Goal: Information Seeking & Learning: Learn about a topic

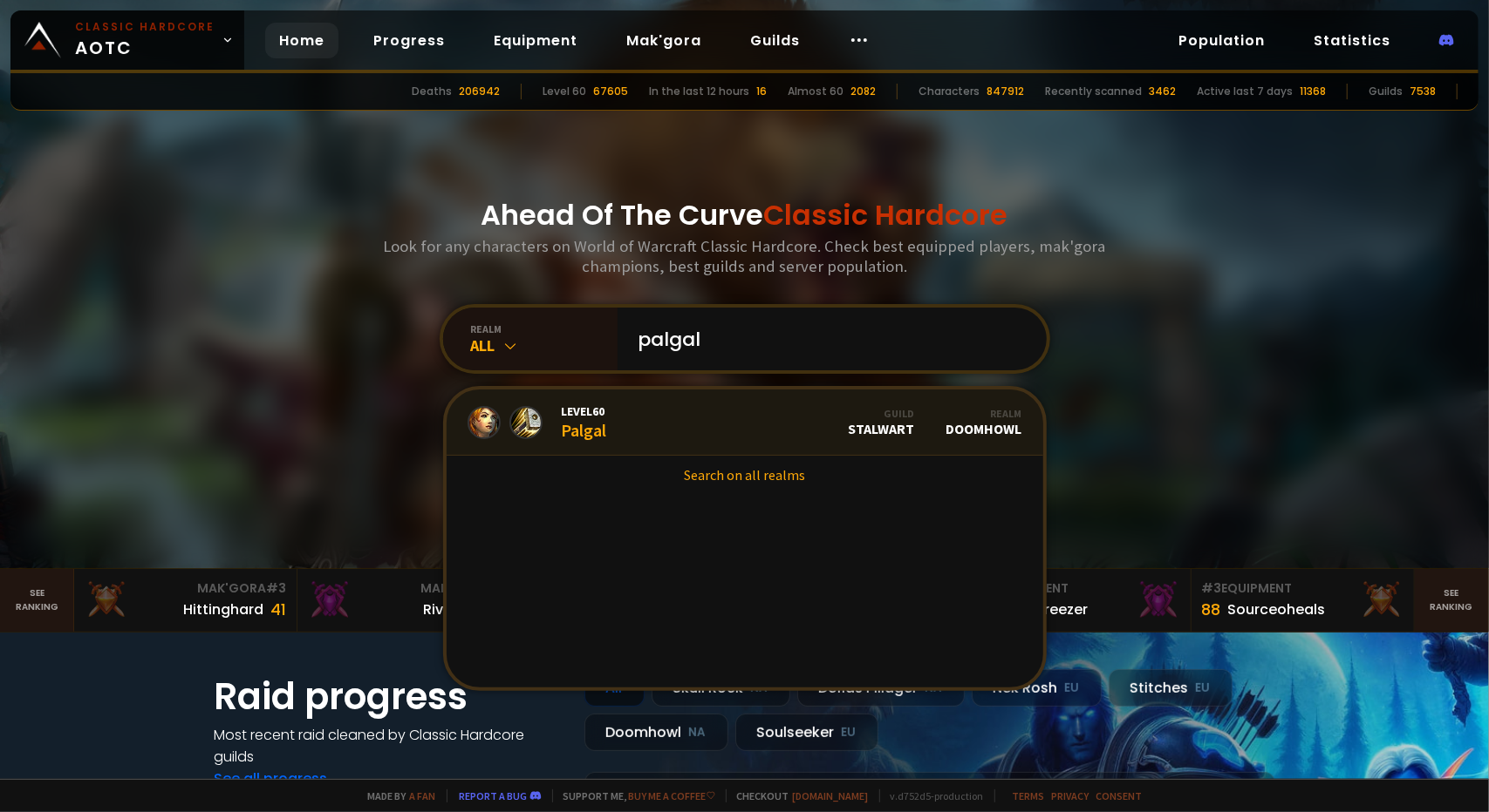
type input "palgal"
click at [618, 440] on link "Level 60 Palgal Guild Stalwart Realm Doomhowl" at bounding box center [744, 423] width 597 height 66
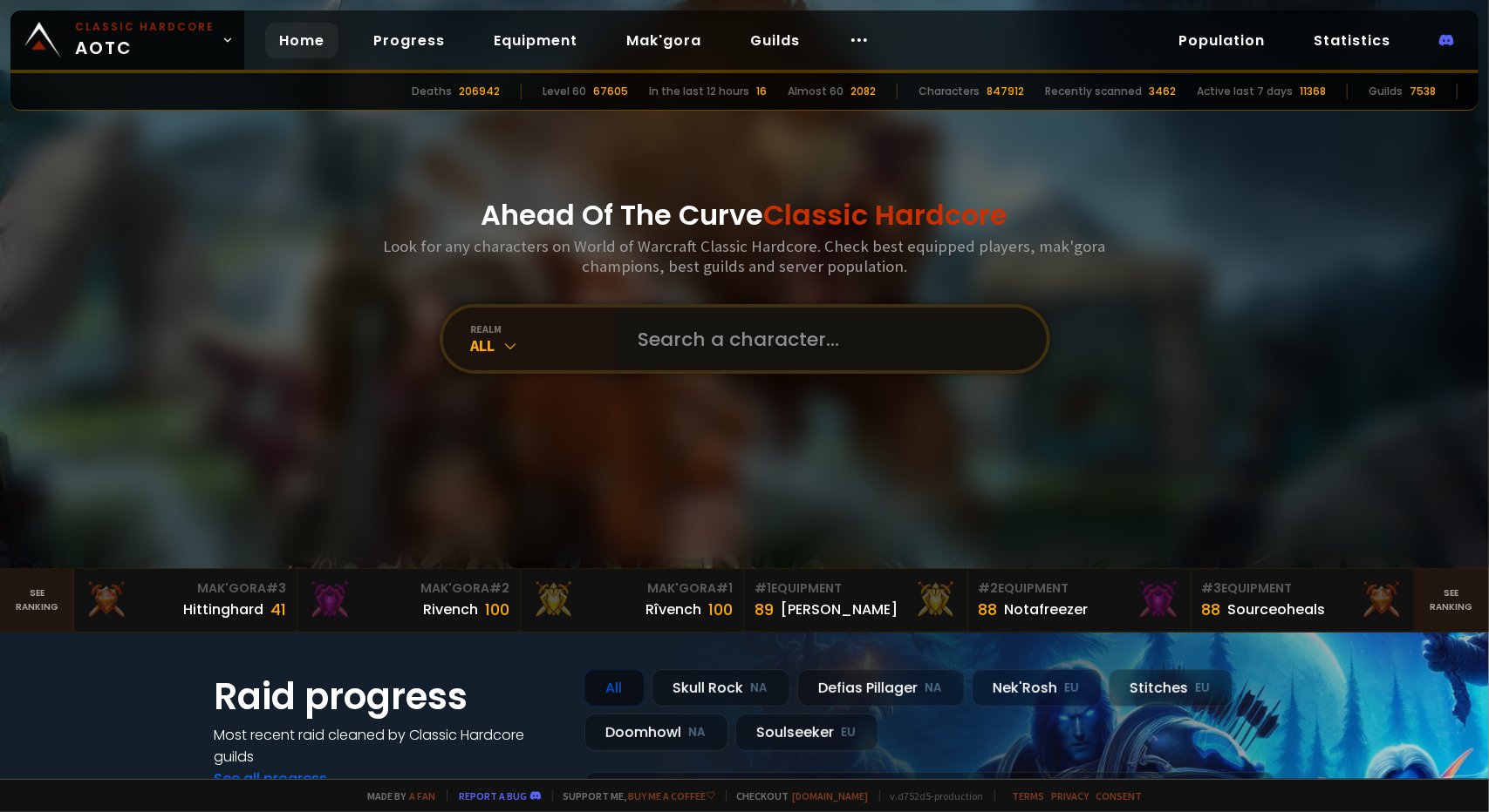
click at [666, 352] on input "text" at bounding box center [827, 338] width 398 height 63
type input "nihowdy"
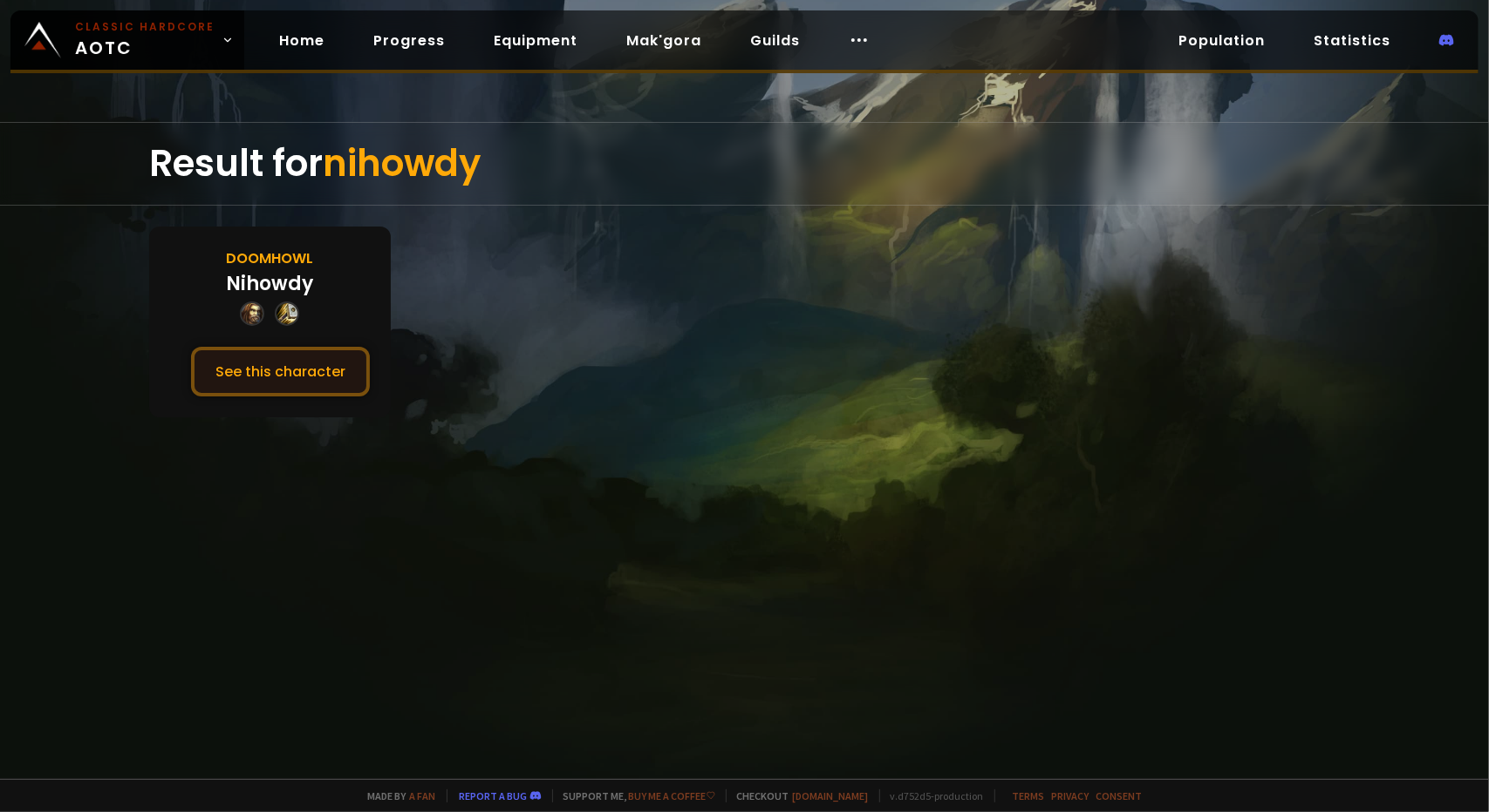
click at [285, 355] on button "See this character" at bounding box center [280, 372] width 179 height 50
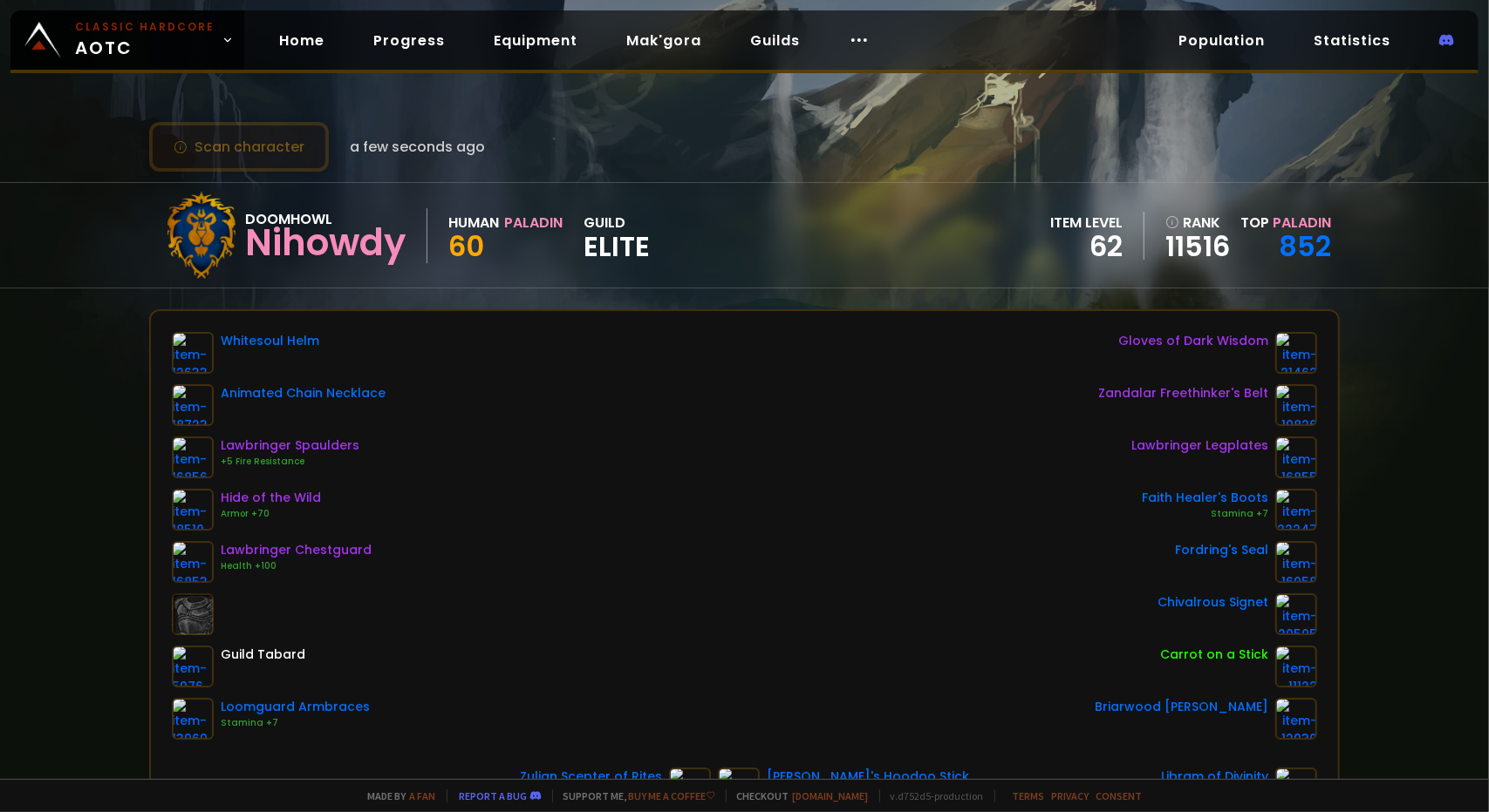
click at [277, 151] on button "Scan character" at bounding box center [239, 147] width 179 height 50
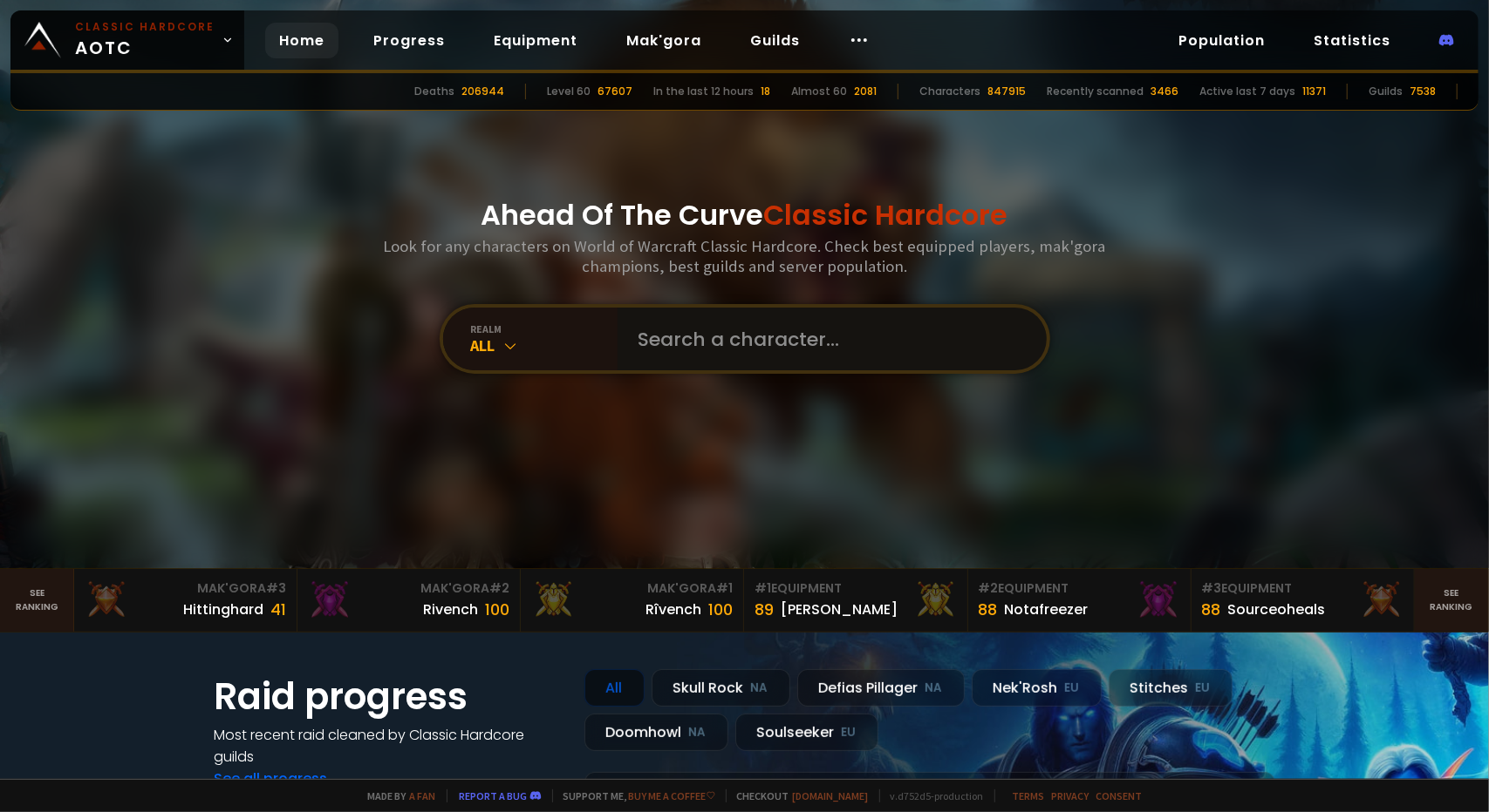
click at [693, 317] on input "text" at bounding box center [827, 338] width 398 height 63
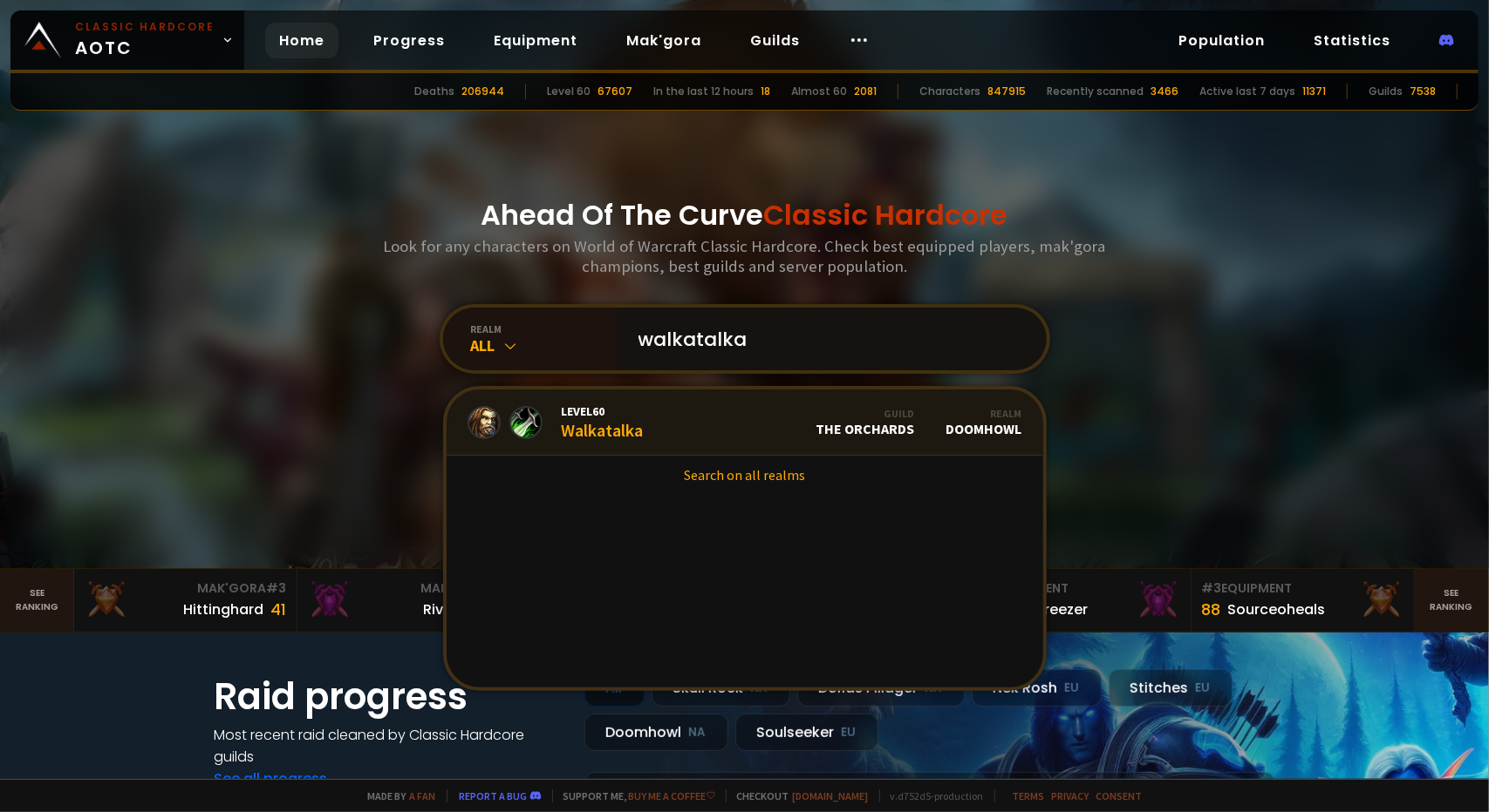
type input "walkatalka"
click at [712, 433] on link "Level 60 Walkatalka Guild The Orchards Realm Doomhowl" at bounding box center [744, 423] width 597 height 66
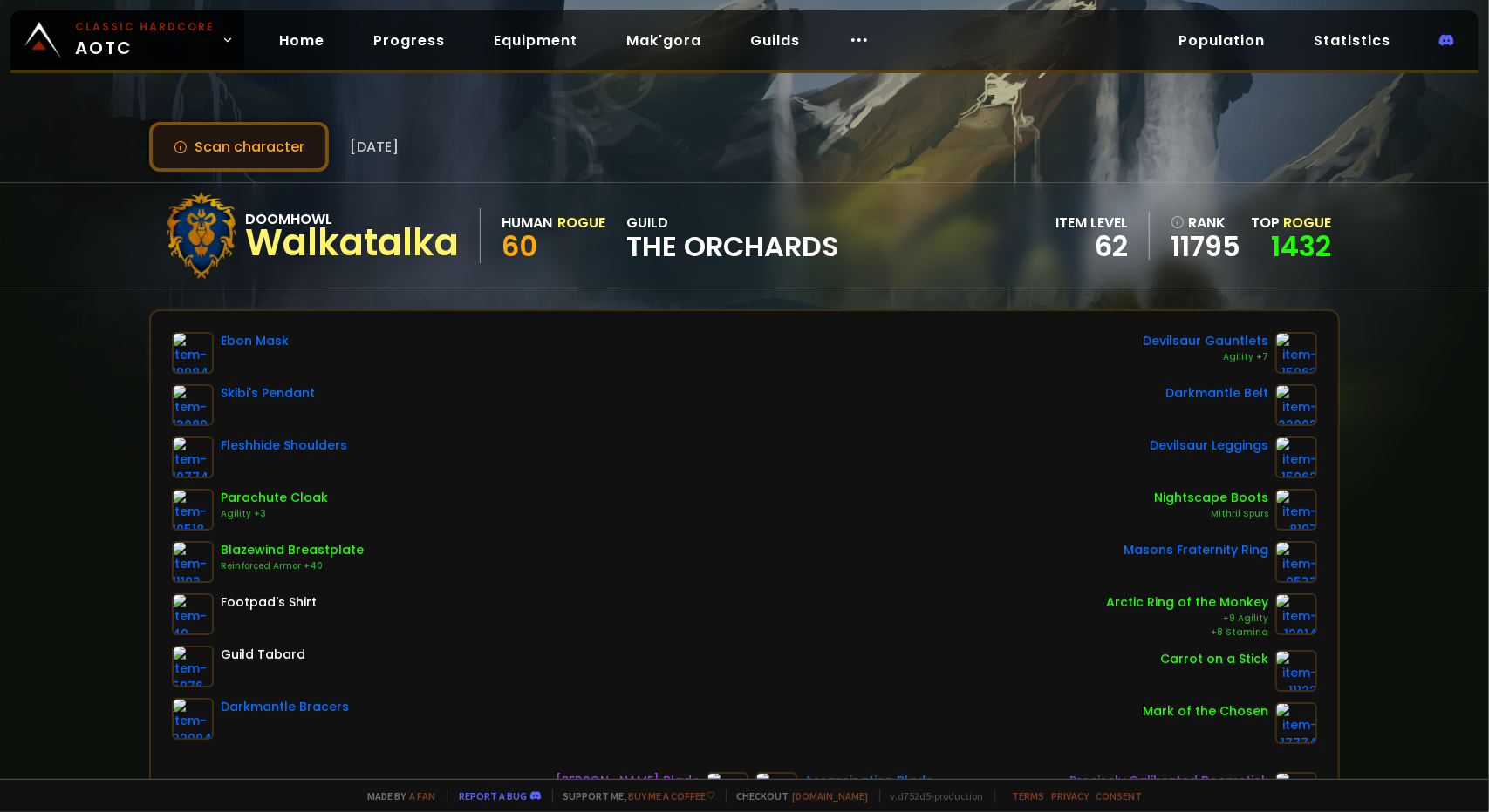
click at [253, 142] on button "Scan character" at bounding box center [239, 147] width 179 height 50
click at [242, 146] on button "Scan character" at bounding box center [239, 147] width 179 height 50
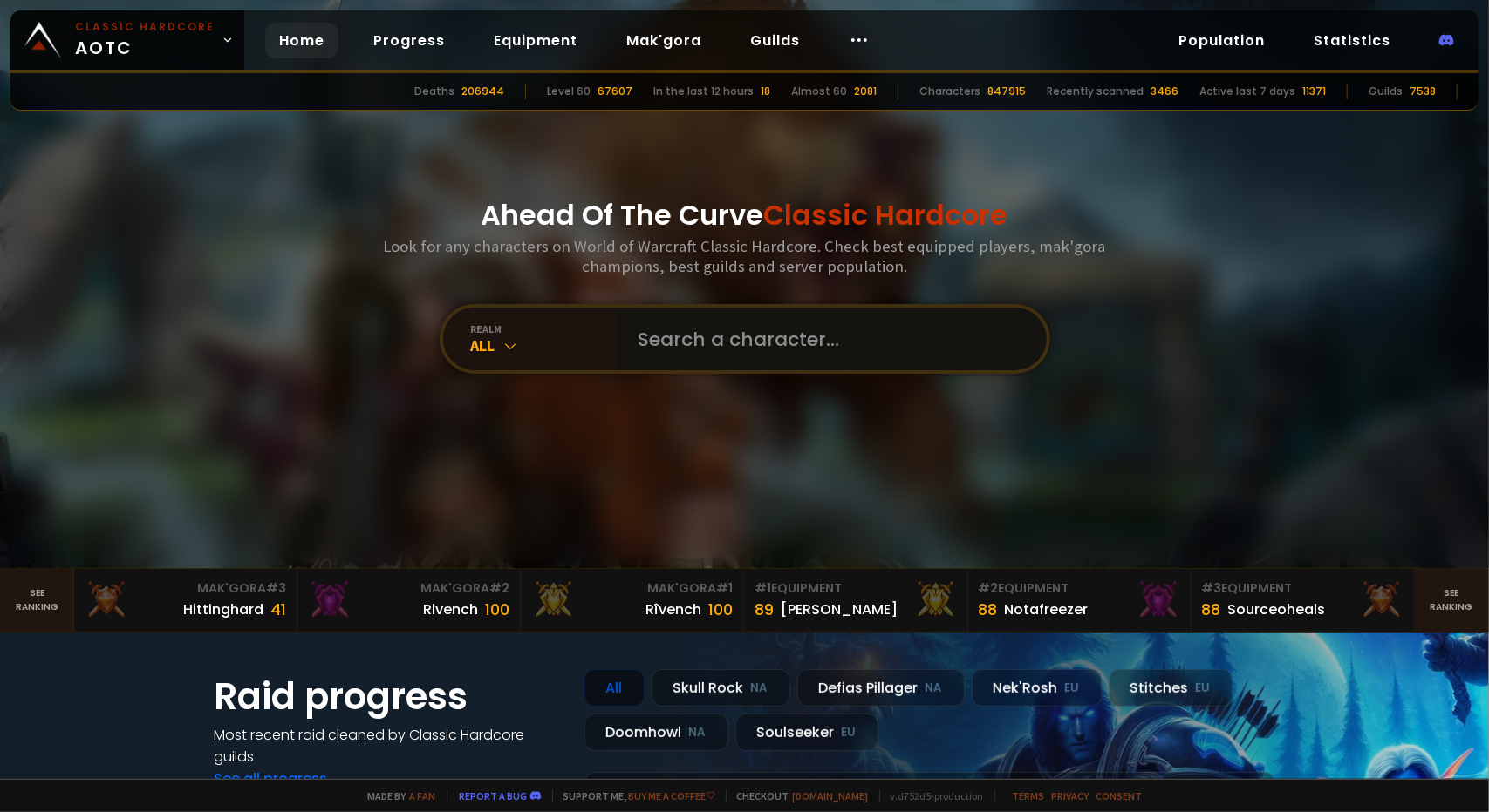
click at [768, 361] on input "text" at bounding box center [827, 338] width 398 height 63
type input "walkatalka"
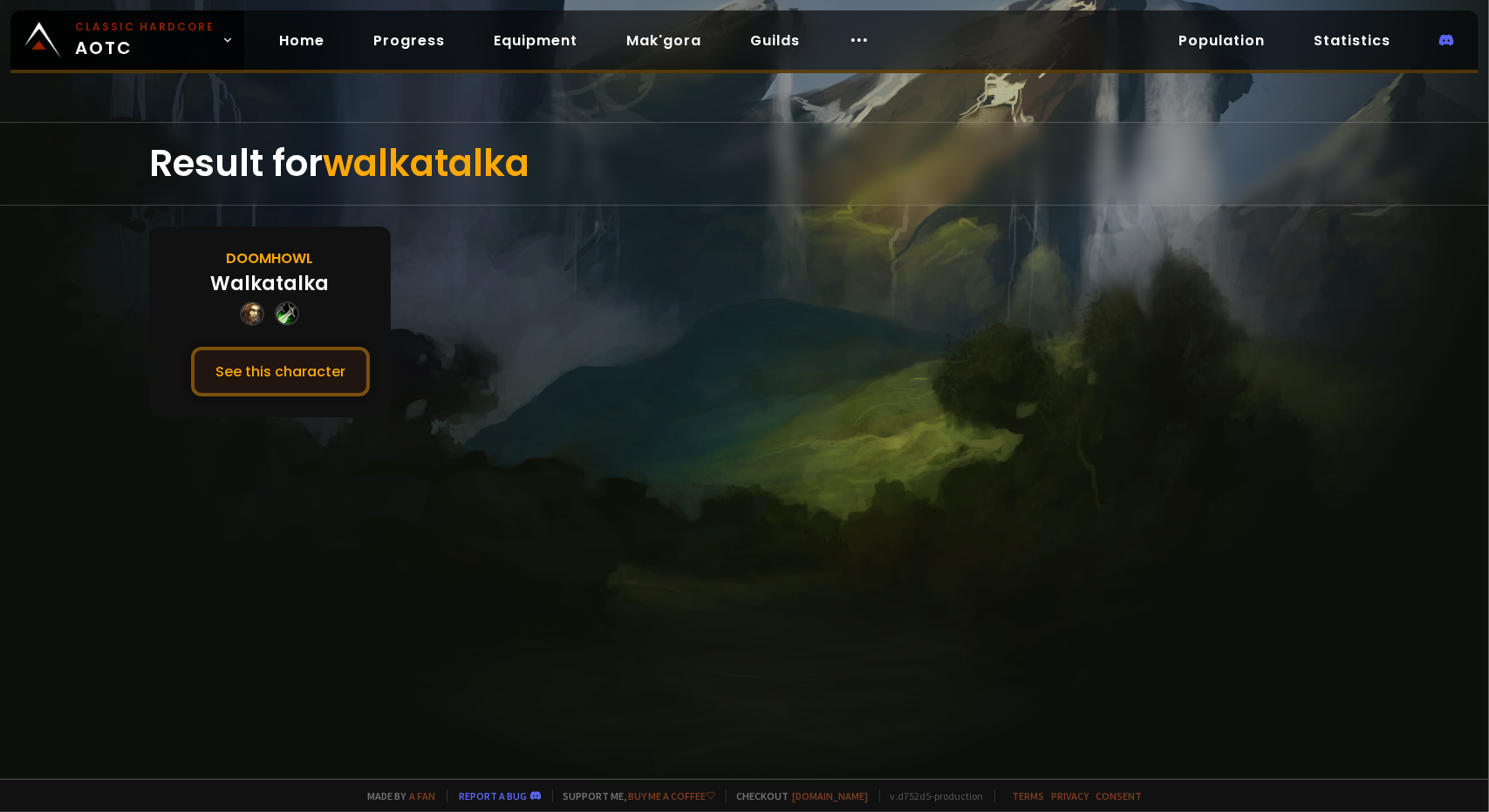
click at [301, 378] on button "See this character" at bounding box center [280, 372] width 179 height 50
click at [307, 354] on button "See this character" at bounding box center [280, 372] width 179 height 50
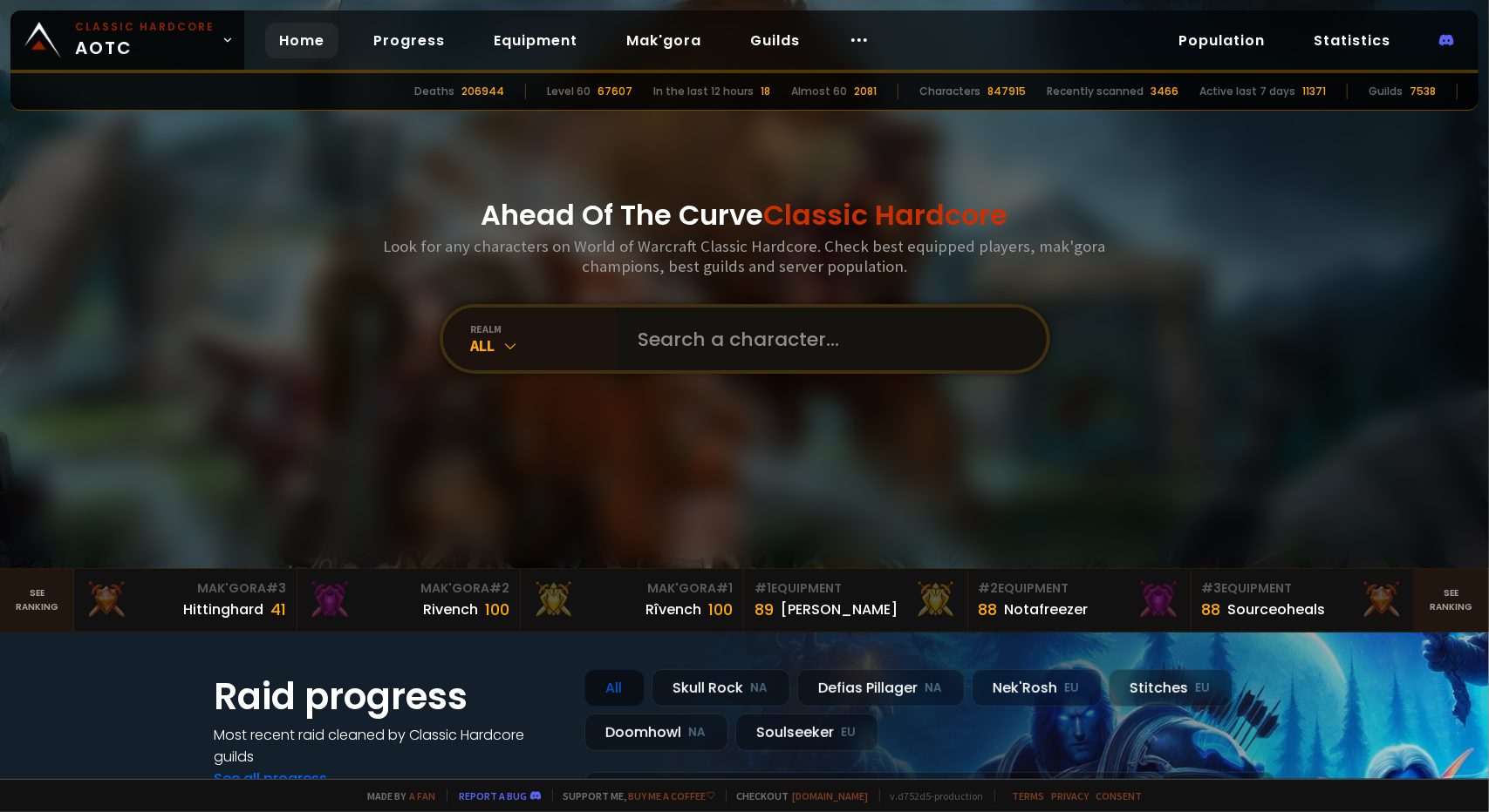
click at [856, 354] on input "text" at bounding box center [827, 338] width 398 height 63
paste input "Stône"
type input "Stône"
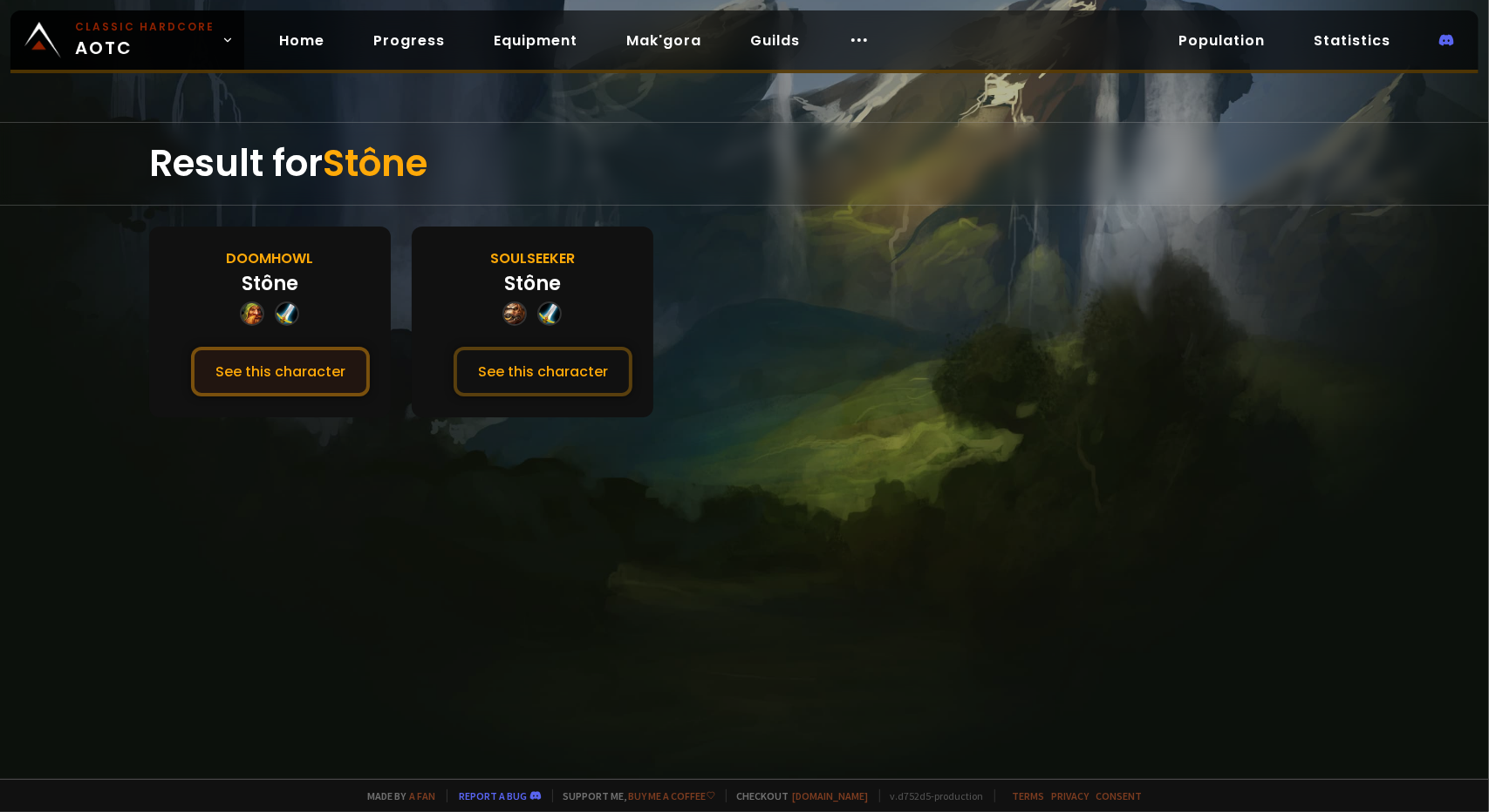
click at [289, 372] on button "See this character" at bounding box center [280, 372] width 179 height 50
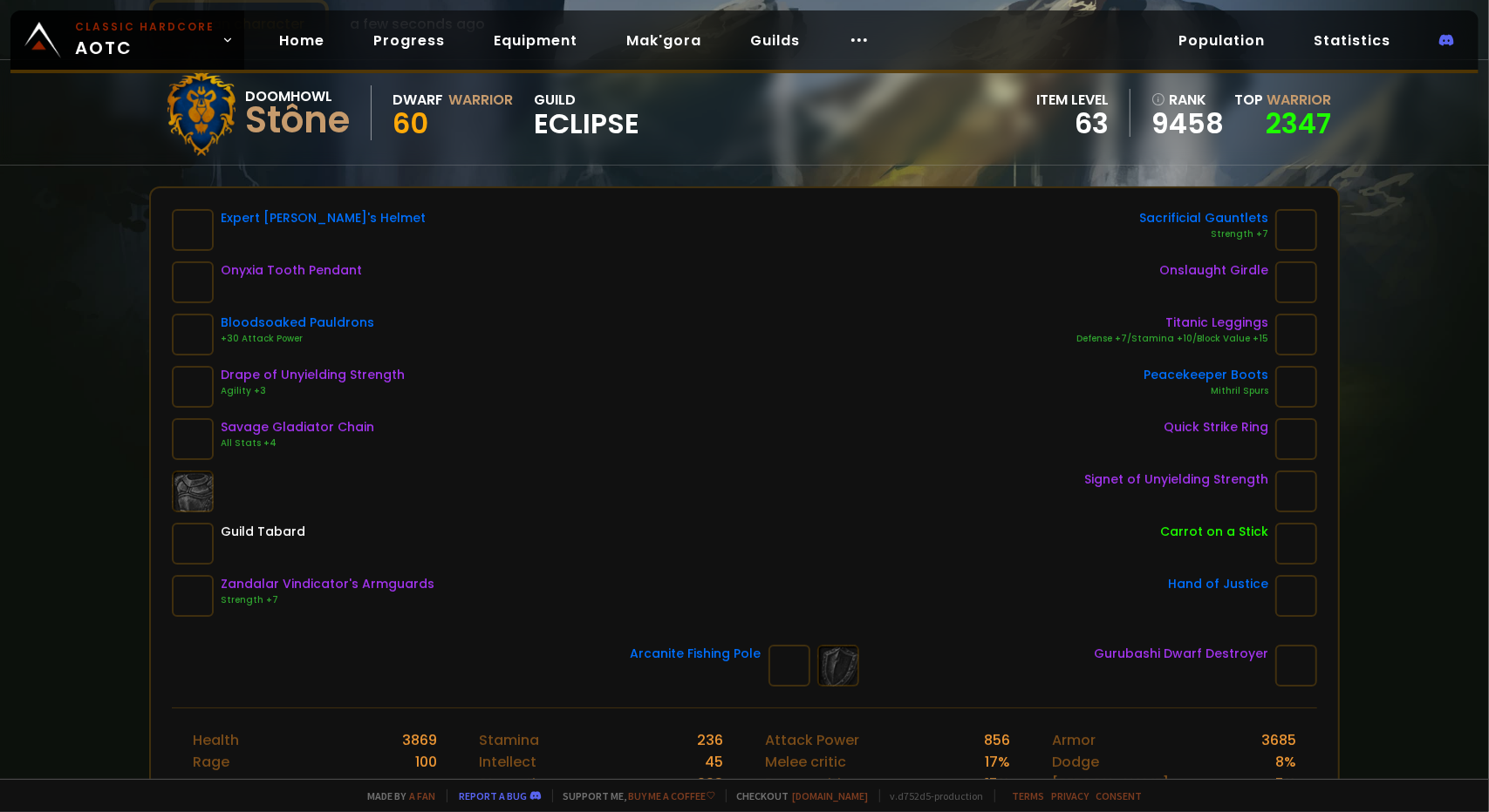
scroll to position [174, 0]
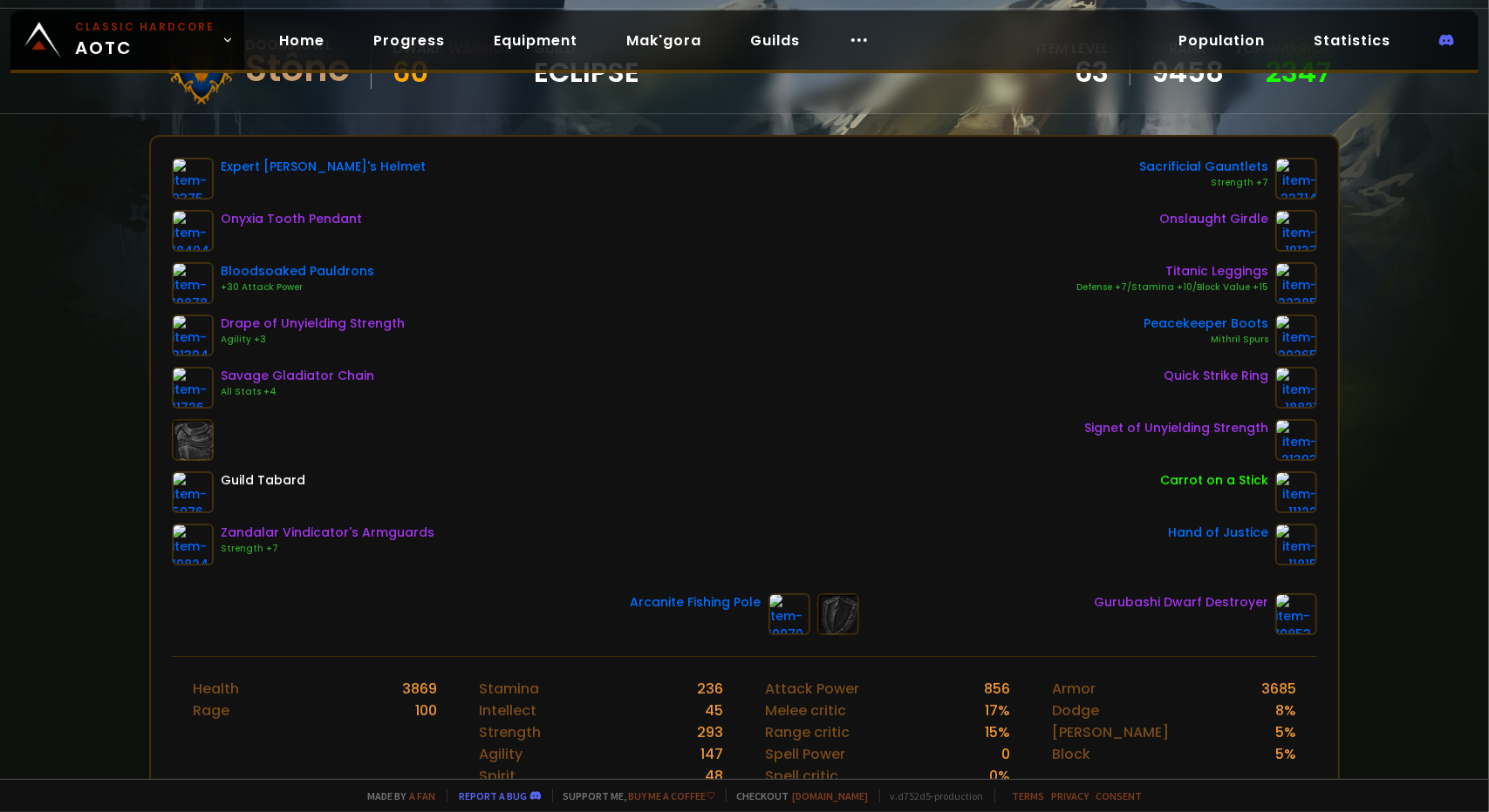
drag, startPoint x: 1317, startPoint y: 356, endPoint x: 1329, endPoint y: 264, distance: 92.8
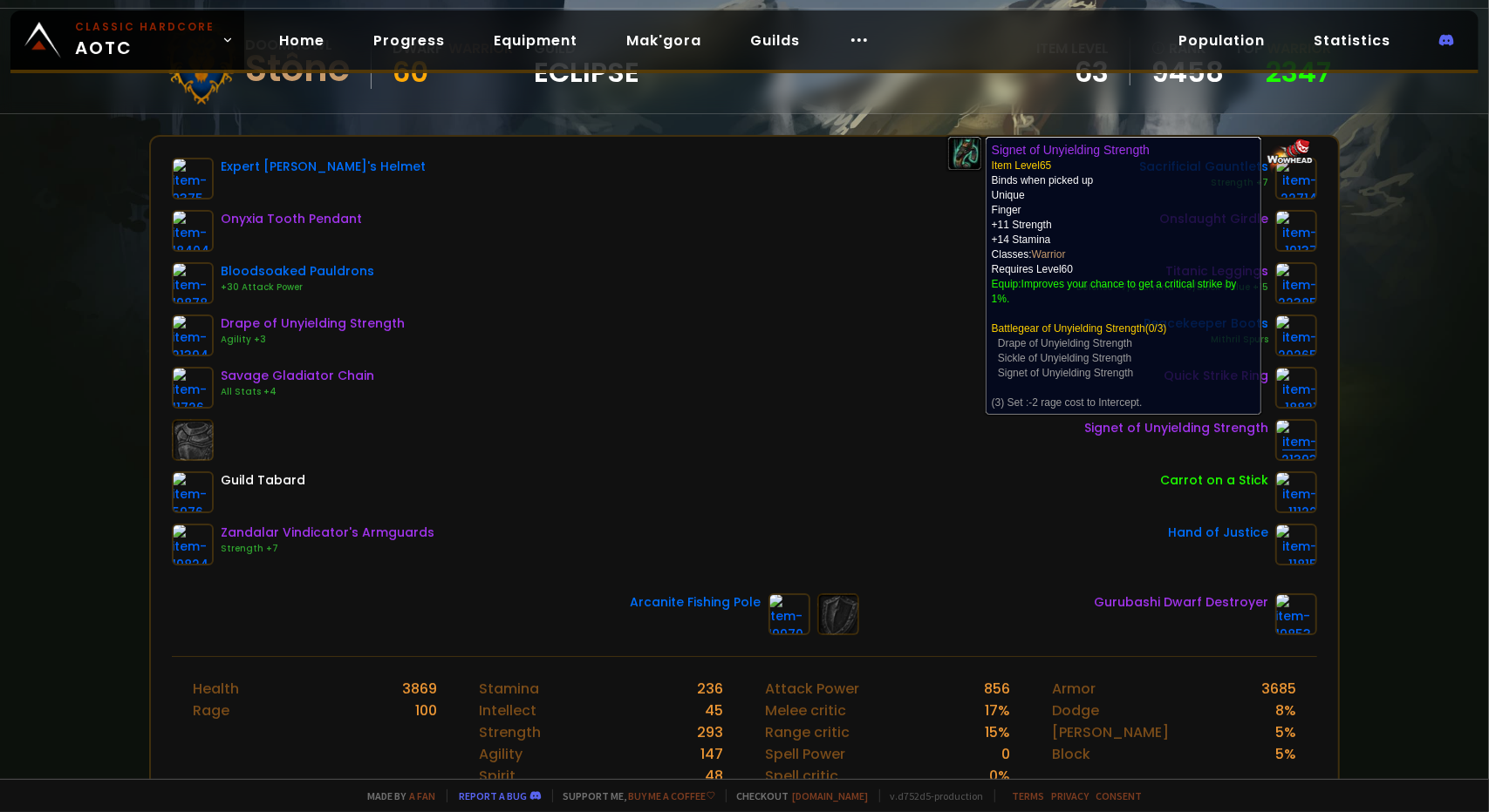
drag, startPoint x: 1047, startPoint y: 411, endPoint x: 1285, endPoint y: 444, distance: 240.3
